Goal: Task Accomplishment & Management: Manage account settings

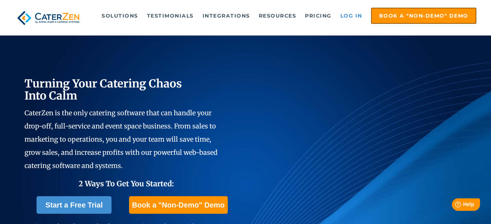
click at [354, 14] on link "Log in" at bounding box center [351, 15] width 29 height 15
click at [355, 17] on link "Log in" at bounding box center [351, 15] width 29 height 15
click at [358, 17] on link "Log in" at bounding box center [351, 15] width 29 height 15
click at [354, 14] on link "Log in" at bounding box center [351, 15] width 29 height 15
click at [357, 16] on link "Log in" at bounding box center [351, 15] width 29 height 15
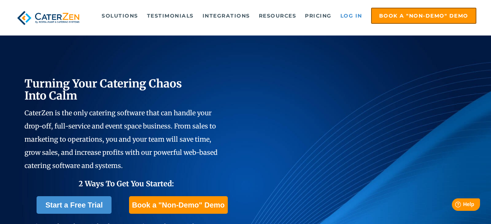
click at [357, 13] on link "Log in" at bounding box center [351, 15] width 29 height 15
